Goal: Task Accomplishment & Management: Manage account settings

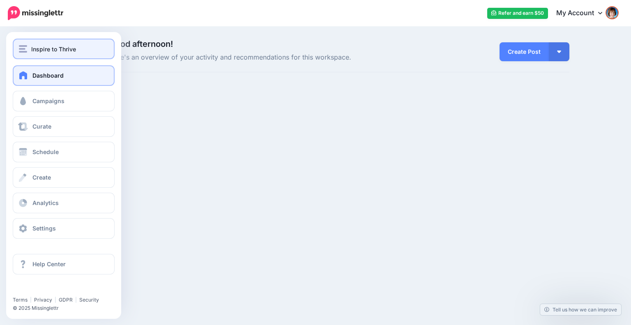
click at [21, 52] on img "button" at bounding box center [23, 48] width 8 height 7
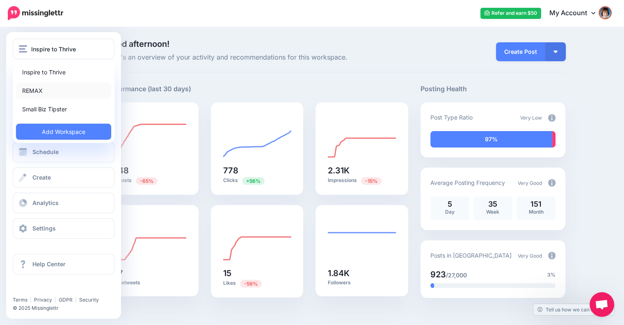
click at [28, 92] on link "REMAX" at bounding box center [63, 91] width 95 height 16
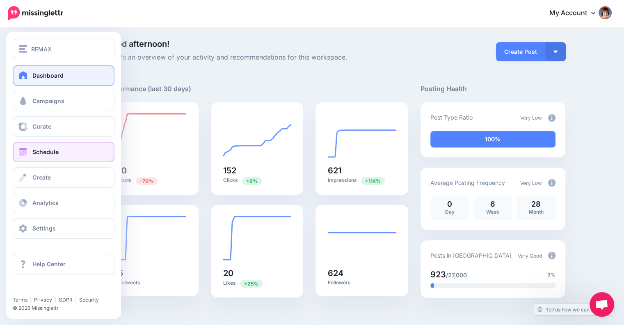
click at [44, 154] on span "Schedule" at bounding box center [45, 151] width 26 height 7
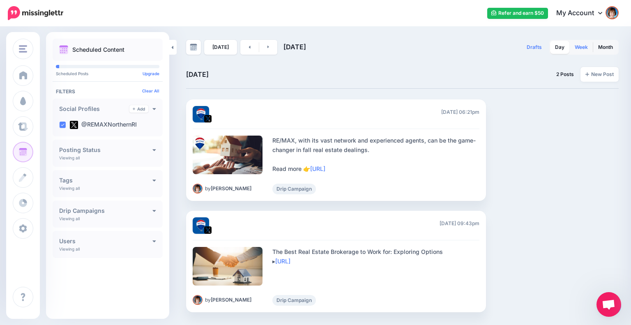
click at [584, 48] on link "Week" at bounding box center [580, 47] width 23 height 13
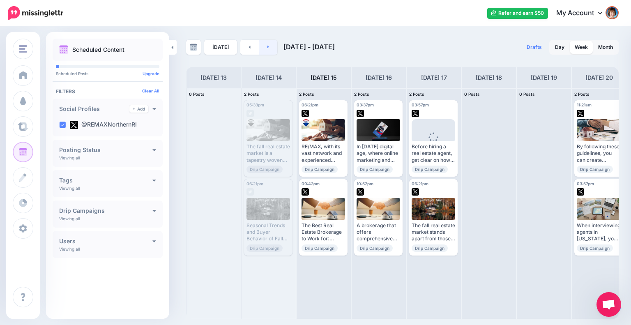
click at [270, 46] on link at bounding box center [268, 47] width 18 height 15
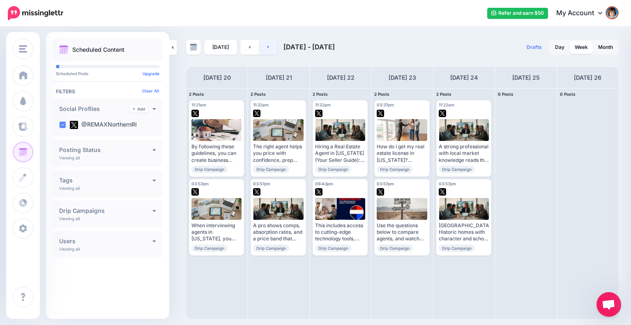
click at [264, 48] on link at bounding box center [268, 47] width 18 height 15
